Goal: Find specific page/section: Find specific page/section

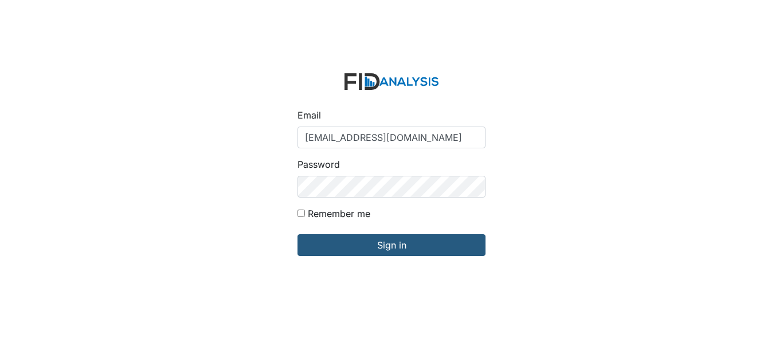
type input "[EMAIL_ADDRESS][DOMAIN_NAME]"
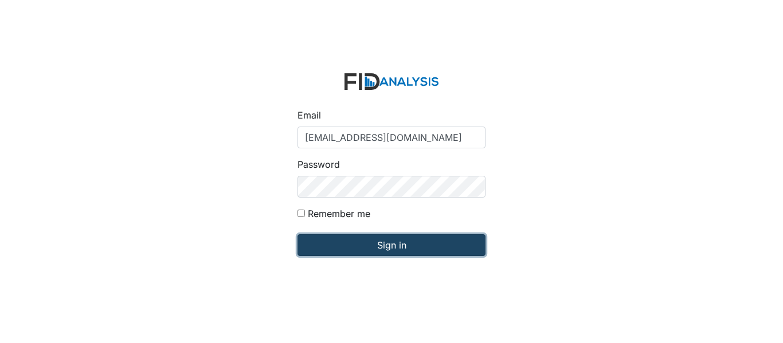
click at [425, 252] on input "Sign in" at bounding box center [392, 246] width 188 height 22
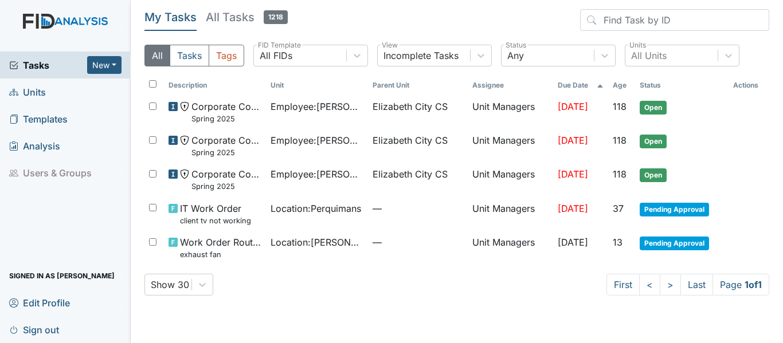
click at [33, 91] on span "Units" at bounding box center [27, 92] width 37 height 18
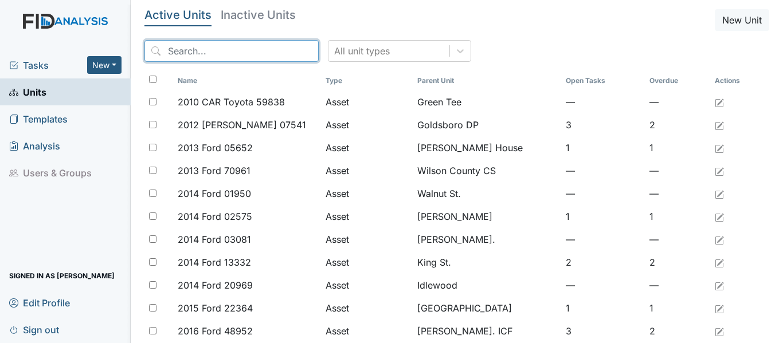
click at [240, 56] on input "search" at bounding box center [231, 51] width 174 height 22
click at [455, 50] on icon at bounding box center [460, 50] width 11 height 11
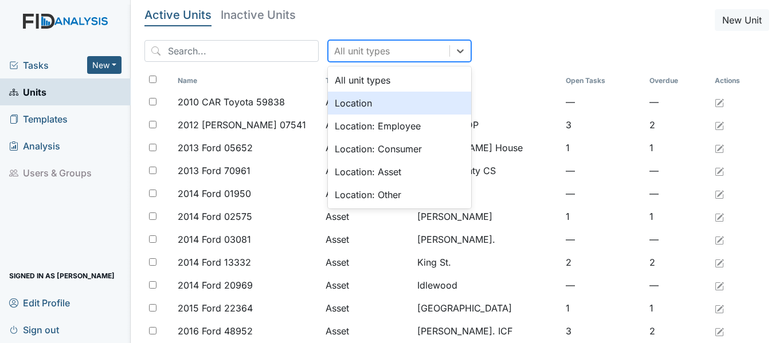
click at [353, 100] on div "Location" at bounding box center [399, 103] width 143 height 23
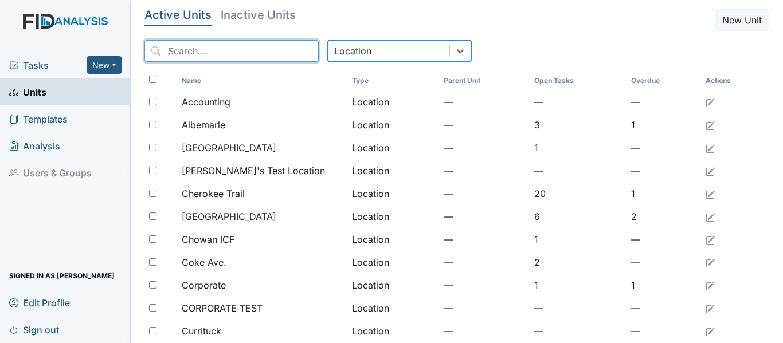
click at [210, 48] on input "search" at bounding box center [231, 51] width 174 height 22
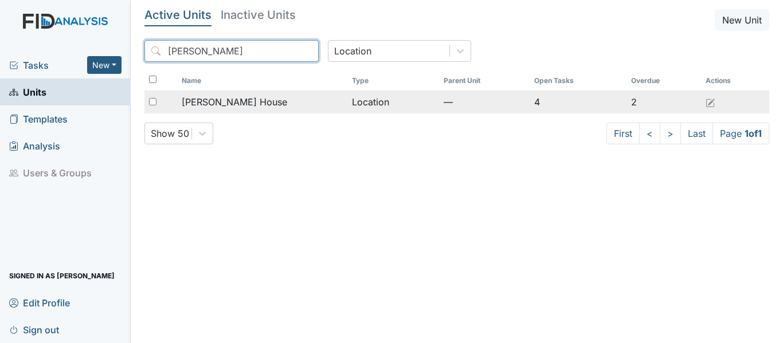
type input "scott"
click at [216, 103] on span "Scott House" at bounding box center [235, 102] width 106 height 14
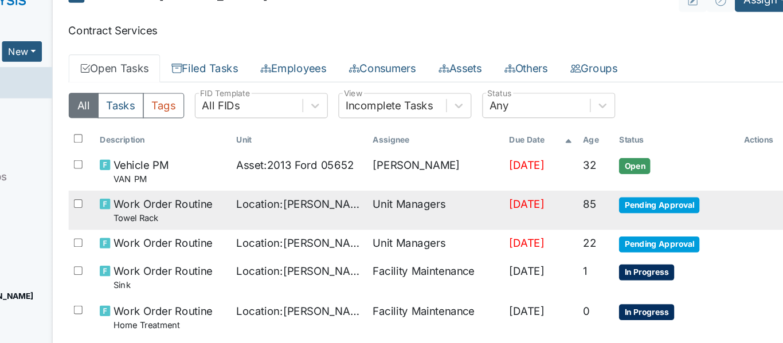
click at [662, 195] on span "Pending Approval" at bounding box center [653, 198] width 69 height 14
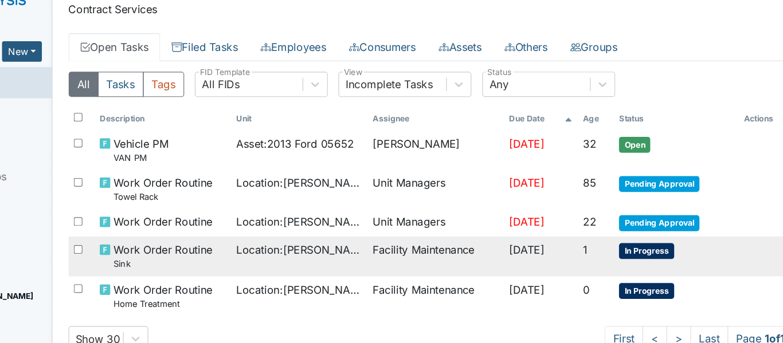
scroll to position [26, 0]
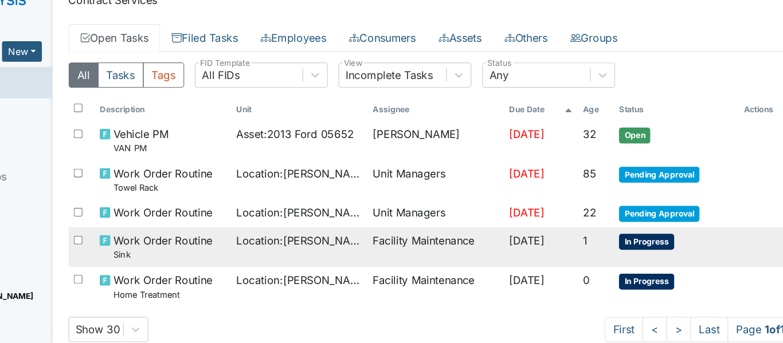
click at [639, 229] on span "In Progress" at bounding box center [643, 229] width 48 height 14
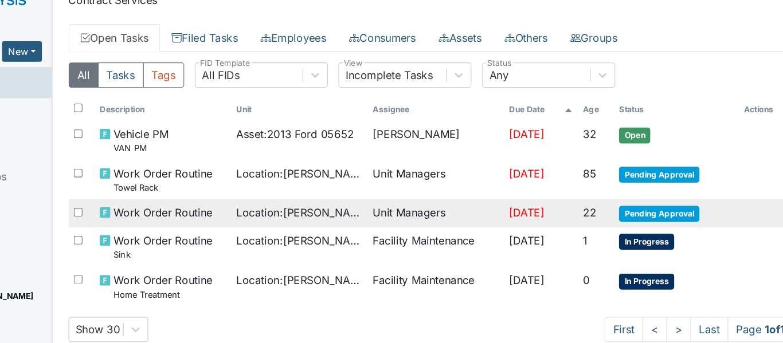
click at [663, 207] on span "Pending Approval" at bounding box center [653, 205] width 69 height 14
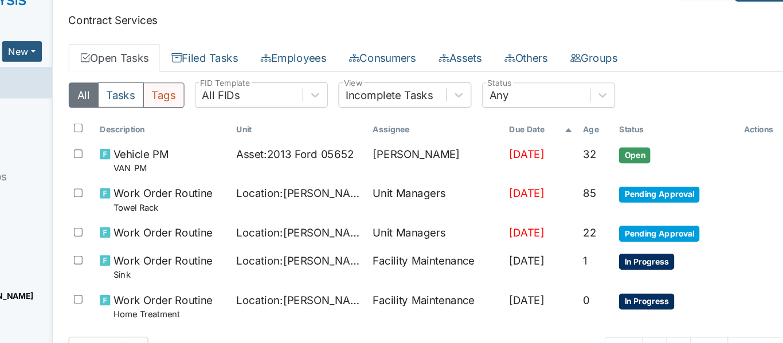
scroll to position [0, 0]
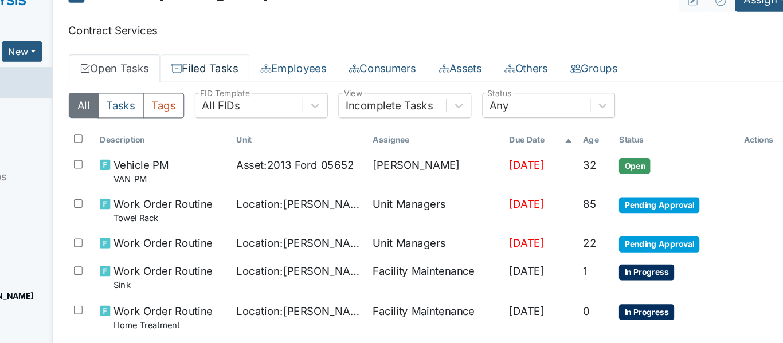
click at [257, 81] on link "Filed Tasks" at bounding box center [262, 80] width 77 height 24
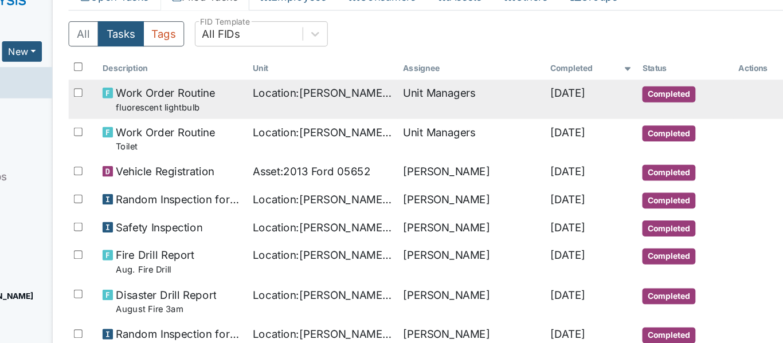
scroll to position [99, 0]
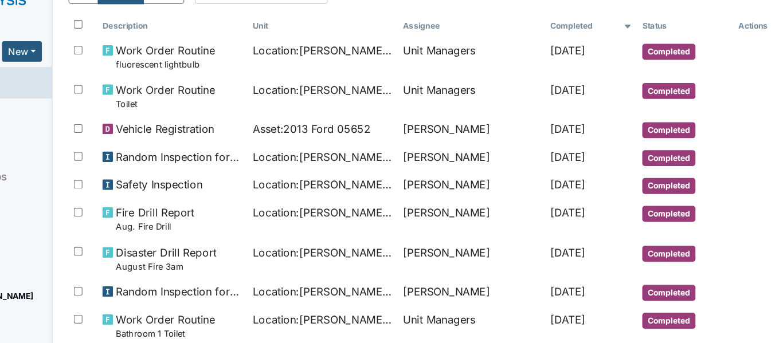
click at [113, 126] on link "Templates" at bounding box center [65, 119] width 131 height 27
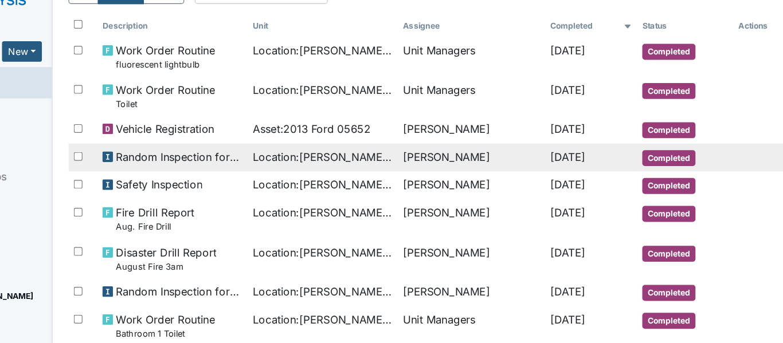
click at [226, 154] on span "Random Inspection for AM" at bounding box center [239, 156] width 109 height 14
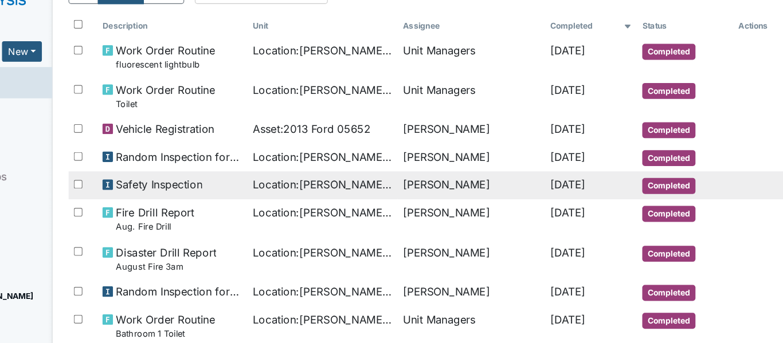
click at [218, 177] on span "Safety Inspection" at bounding box center [222, 180] width 75 height 14
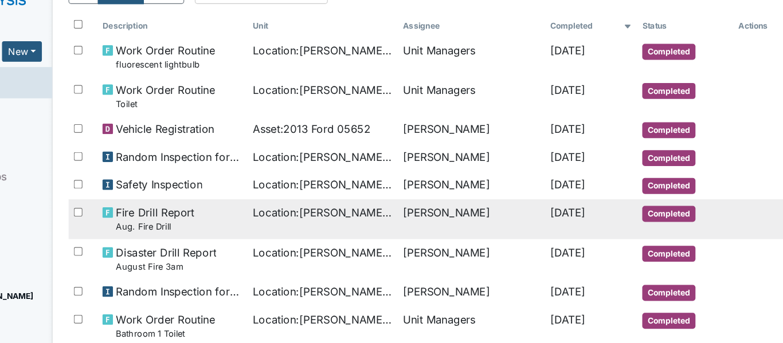
click at [237, 204] on span "Fire Drill Report Aug. Fire Drill" at bounding box center [219, 209] width 68 height 25
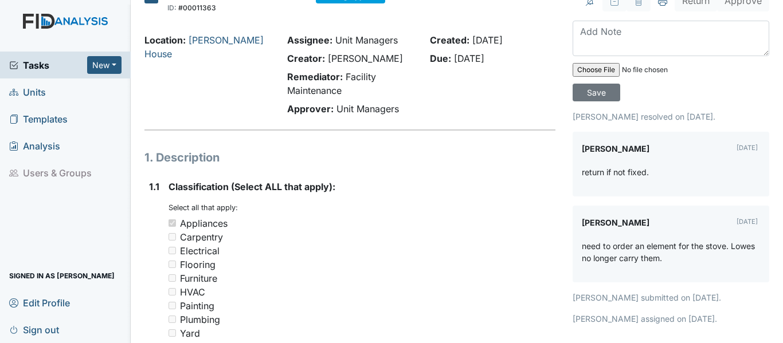
scroll to position [24, 0]
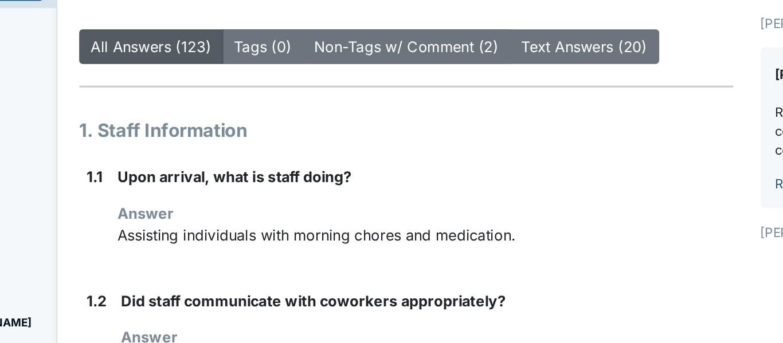
scroll to position [40, 0]
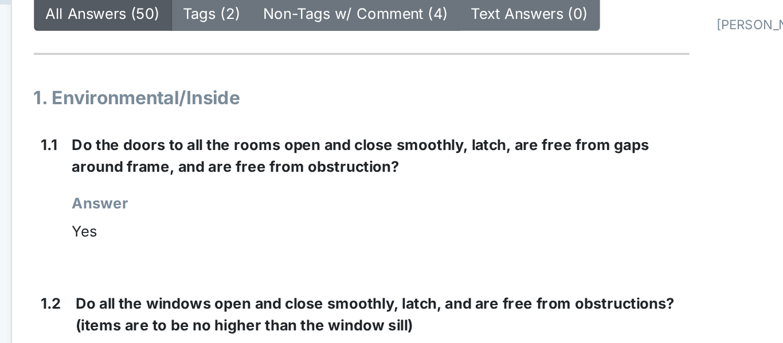
scroll to position [59, 0]
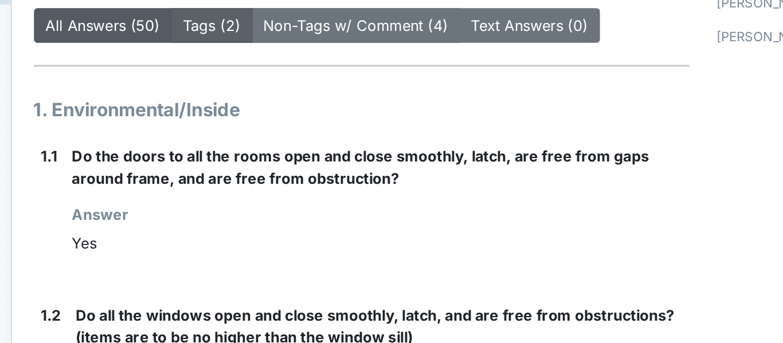
click at [253, 90] on link "Tags (2)" at bounding box center [256, 91] width 36 height 11
click at [241, 94] on link "Tags (2)" at bounding box center [256, 91] width 36 height 11
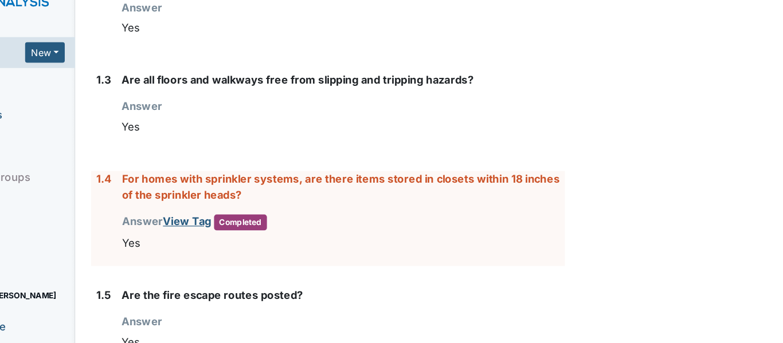
scroll to position [341, 0]
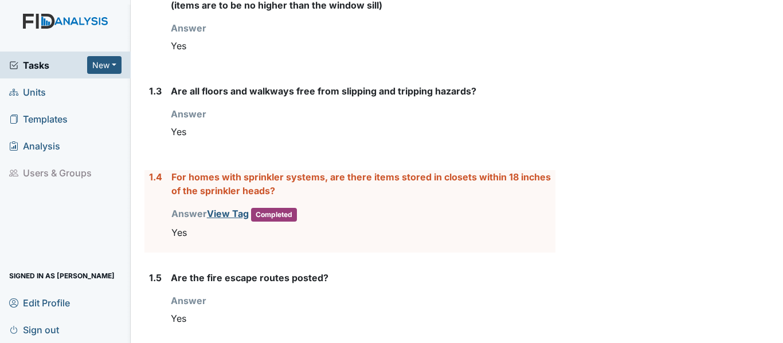
click at [31, 67] on span "Tasks" at bounding box center [48, 65] width 78 height 14
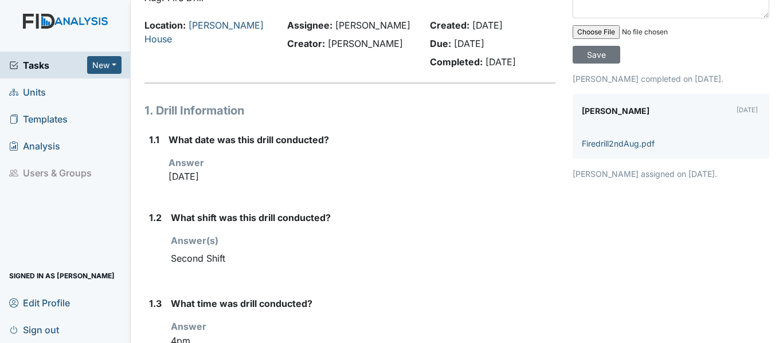
scroll to position [115, 0]
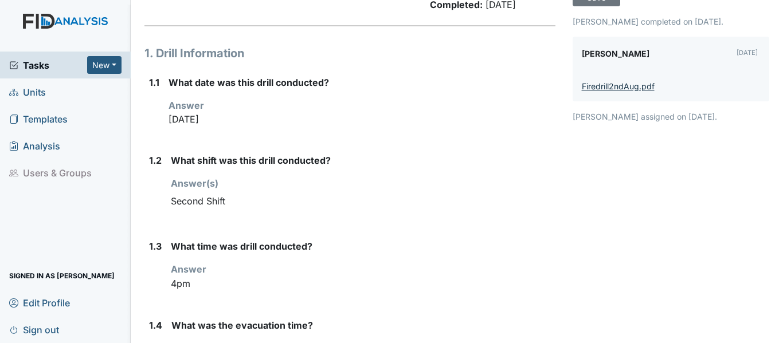
click at [611, 86] on link "Firedrill2ndAug.pdf" at bounding box center [618, 86] width 73 height 10
